Goal: Task Accomplishment & Management: Use online tool/utility

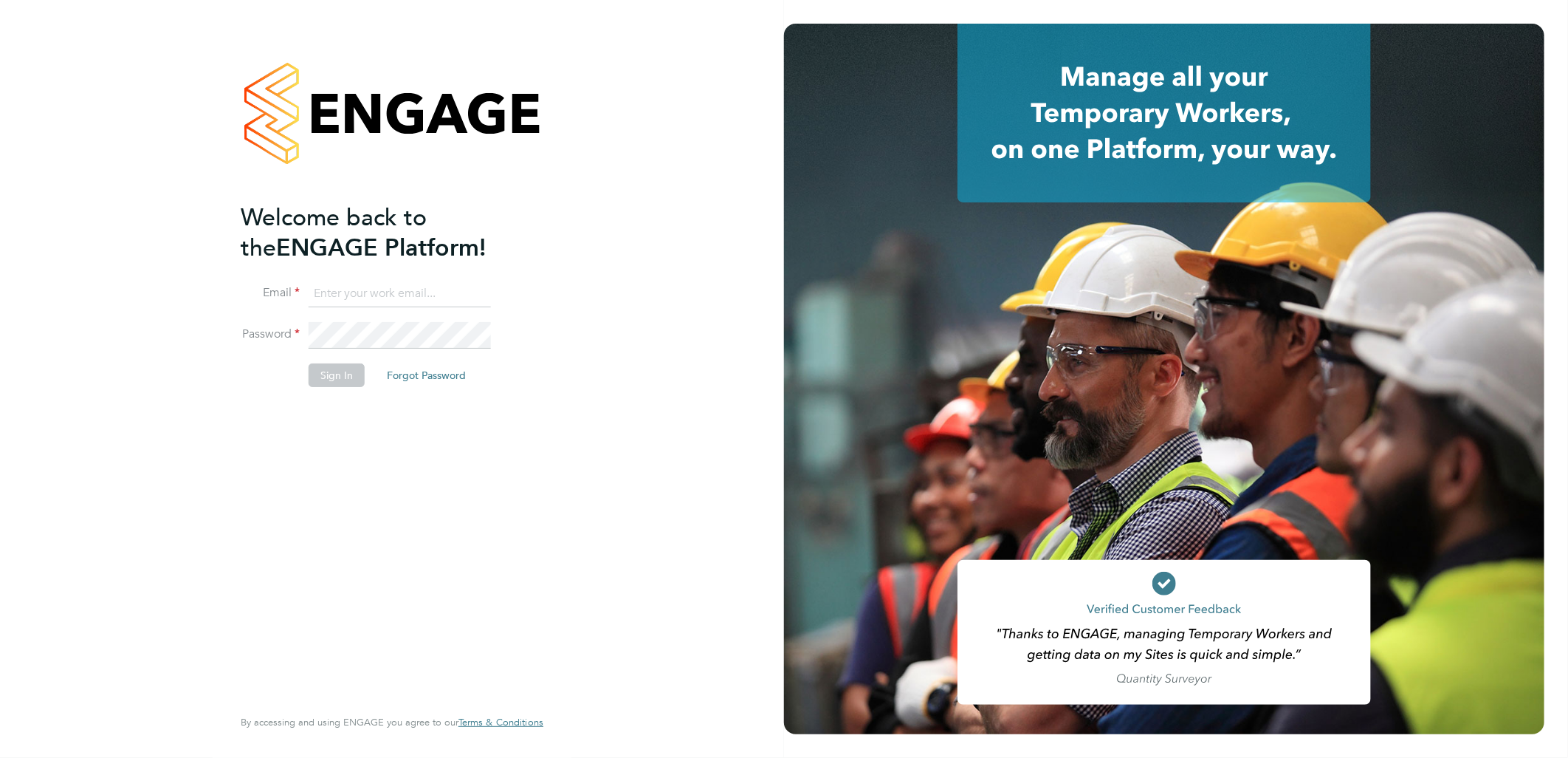
type input "andy.pearce@vistry.co.uk"
click at [349, 370] on button "Sign In" at bounding box center [337, 375] width 56 height 24
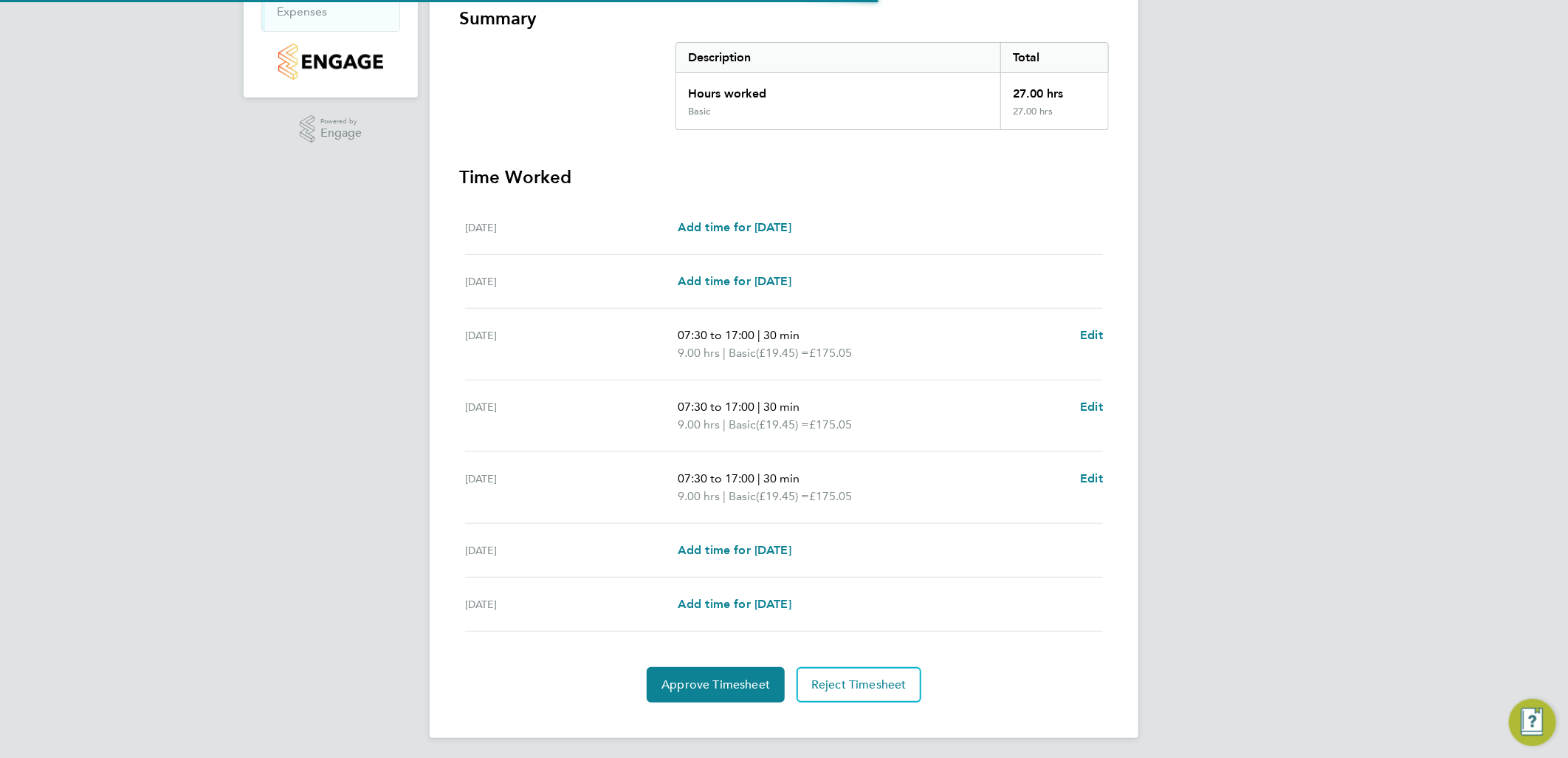
scroll to position [272, 0]
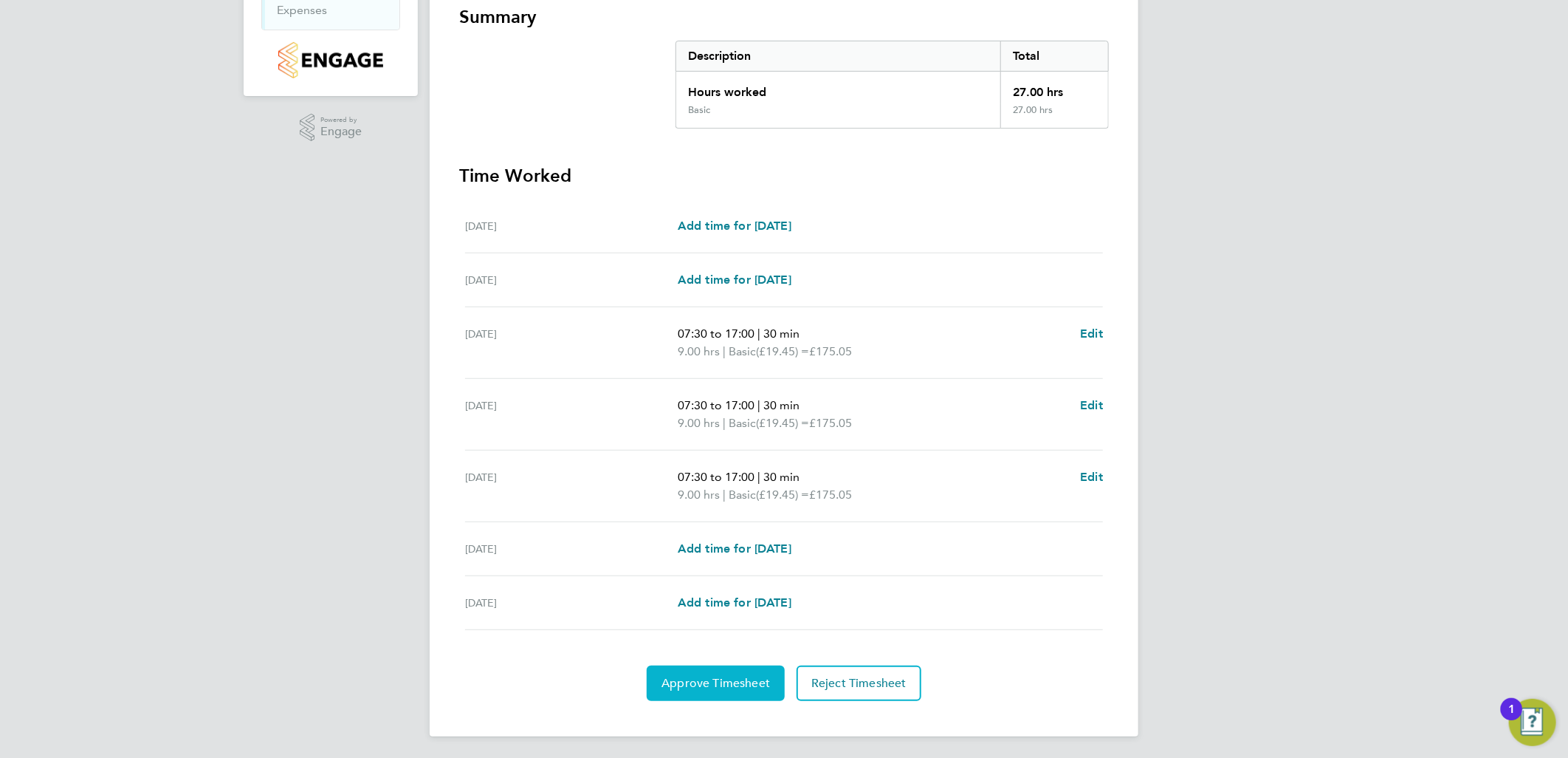
click at [729, 692] on button "Approve Timesheet" at bounding box center [716, 683] width 138 height 35
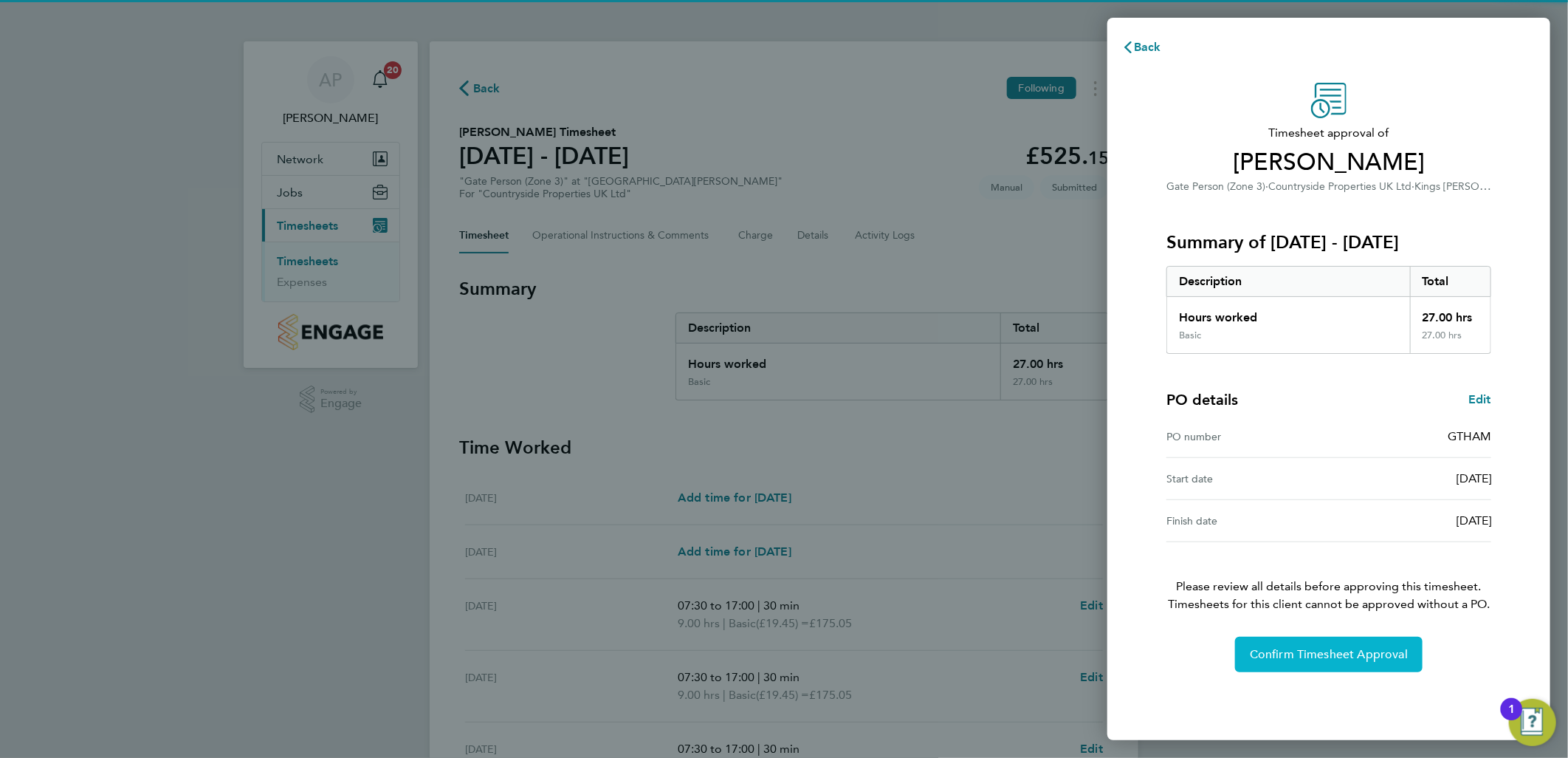
click at [1309, 663] on button "Confirm Timesheet Approval" at bounding box center [1329, 654] width 188 height 35
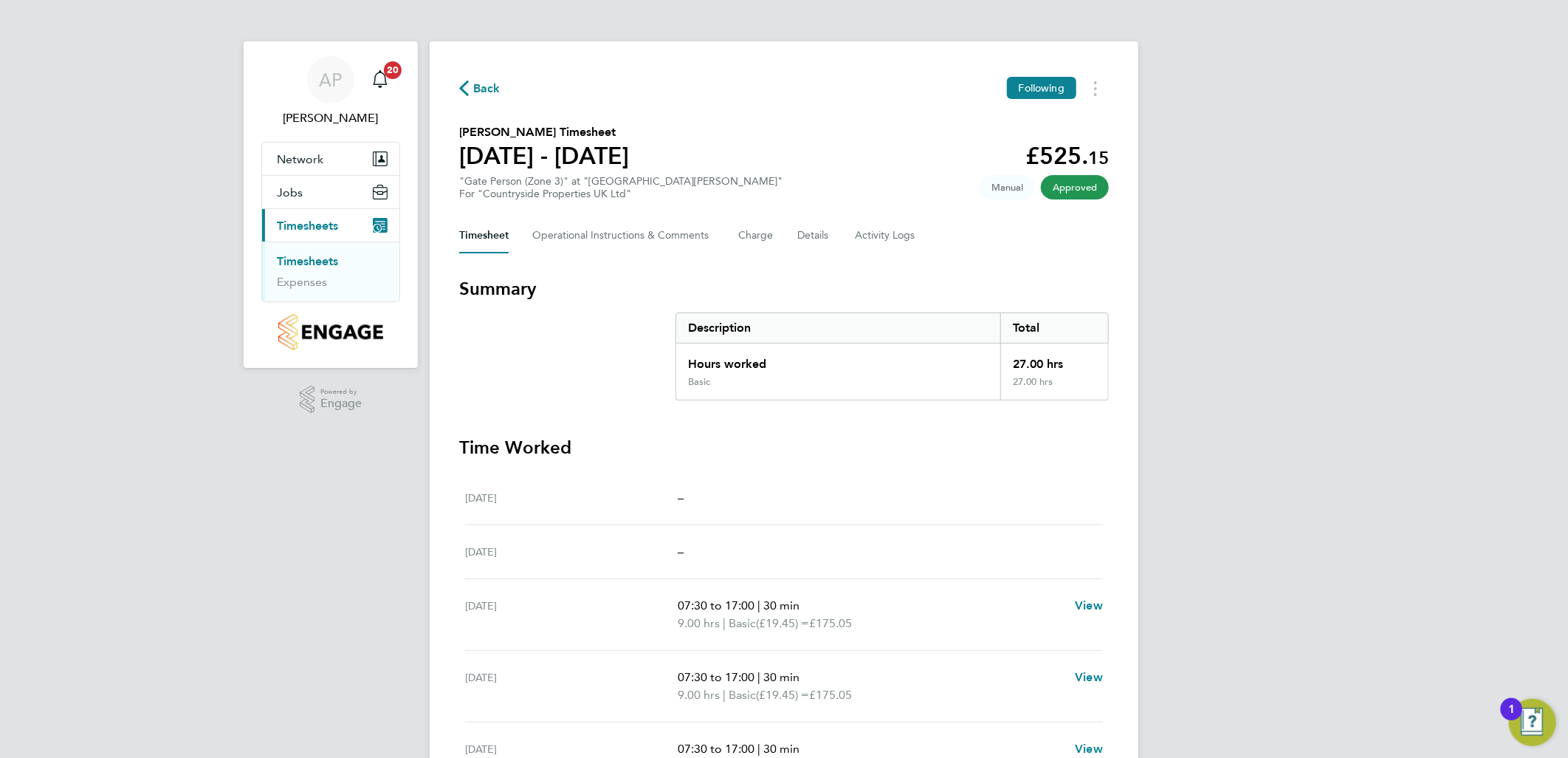
click at [319, 264] on link "Timesheets" at bounding box center [307, 261] width 61 height 14
